Goal: Transaction & Acquisition: Book appointment/travel/reservation

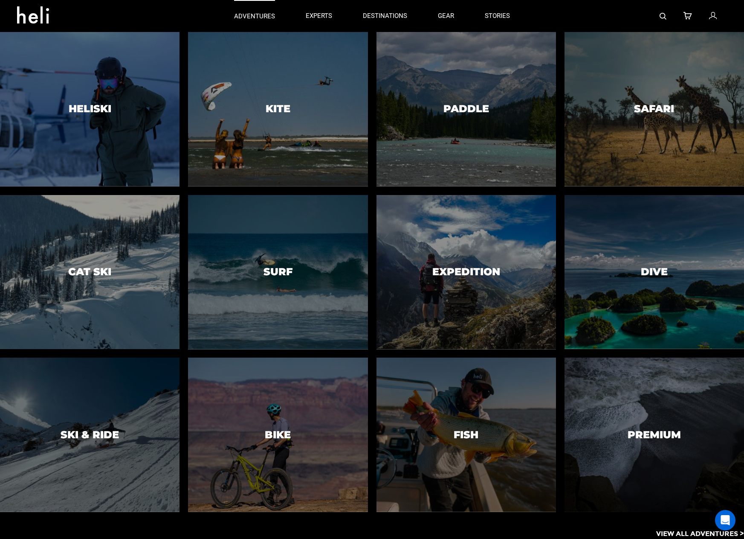
click at [255, 12] on p "adventures" at bounding box center [254, 16] width 41 height 9
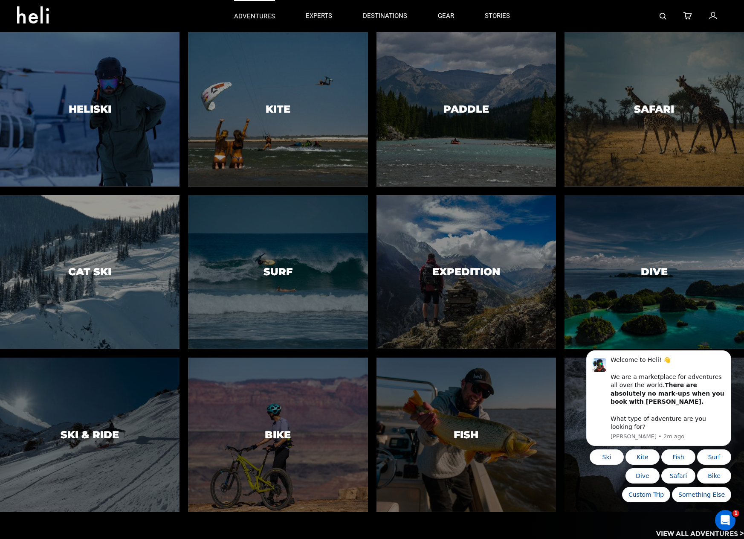
click at [258, 17] on p "adventures" at bounding box center [254, 16] width 41 height 9
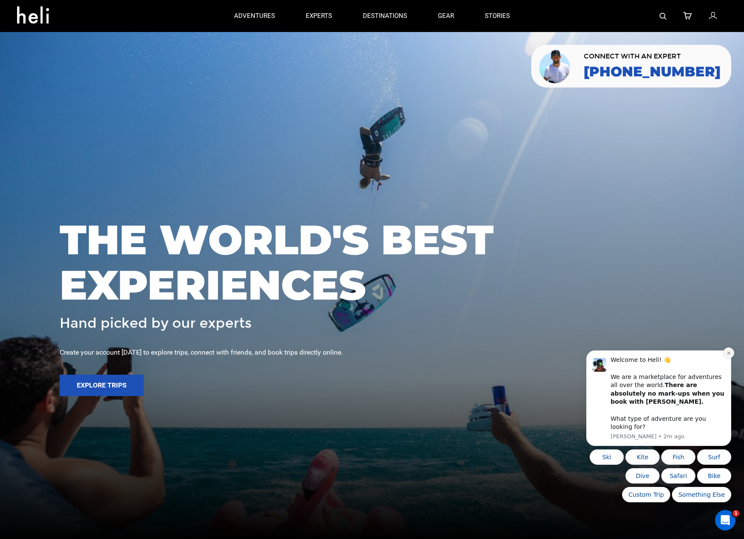
click at [729, 355] on icon "Dismiss notification" at bounding box center [729, 353] width 5 height 5
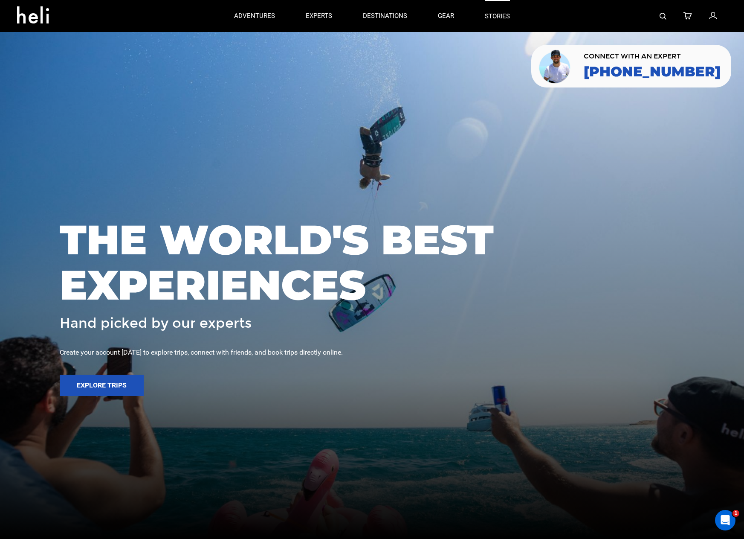
click at [507, 9] on link "stories" at bounding box center [497, 16] width 25 height 32
click at [449, 14] on link "gear" at bounding box center [446, 16] width 16 height 32
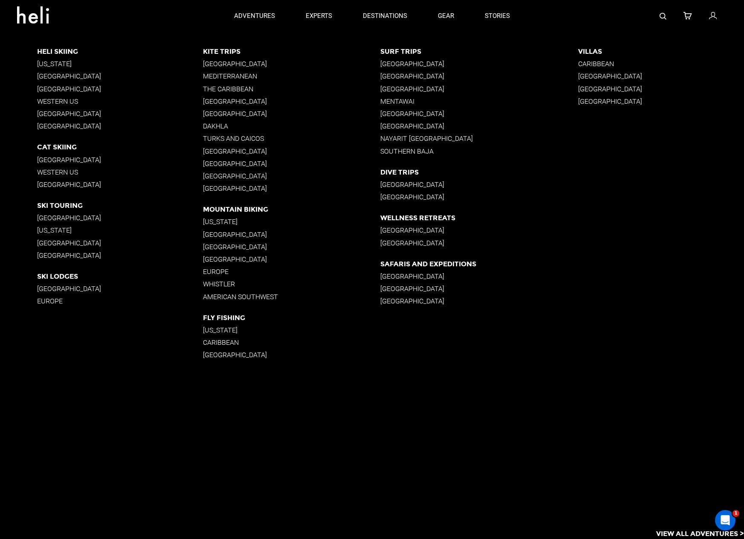
click at [215, 100] on p "[GEOGRAPHIC_DATA]" at bounding box center [291, 101] width 177 height 8
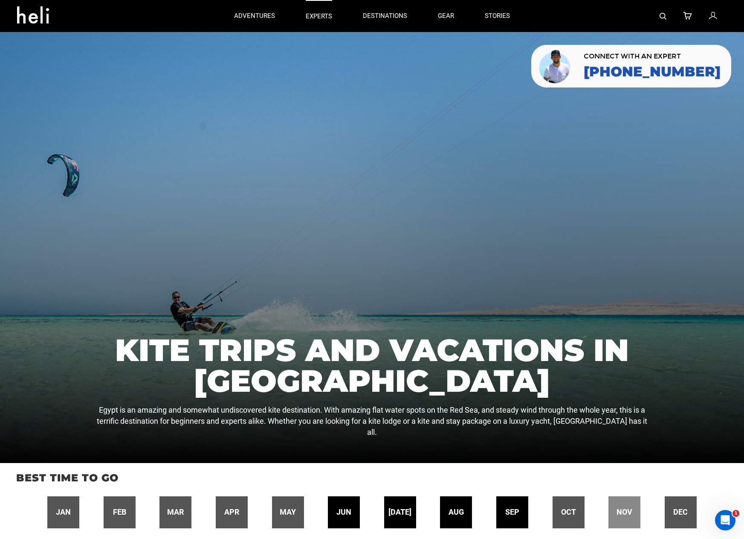
click at [315, 11] on link "experts" at bounding box center [319, 16] width 26 height 32
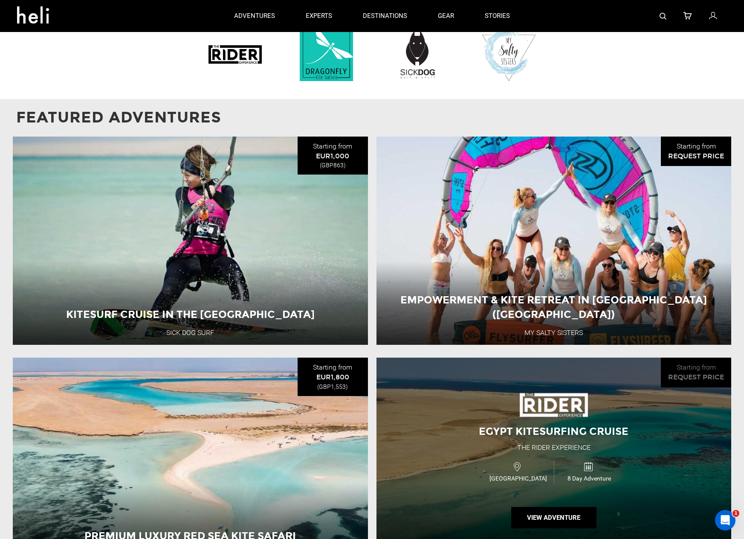
scroll to position [690, 0]
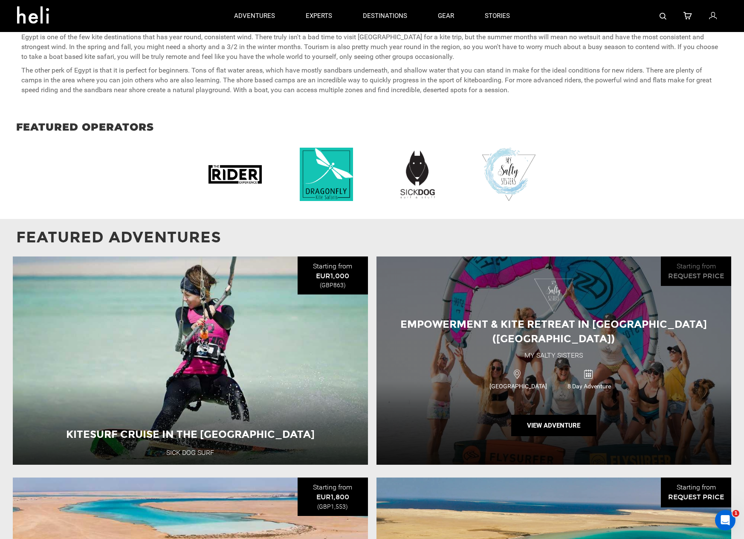
click at [579, 342] on div "Empowerment & Kite Retreat in [GEOGRAPHIC_DATA] ([GEOGRAPHIC_DATA]) My Salty Si…" at bounding box center [554, 360] width 355 height 209
